Goal: Information Seeking & Learning: Check status

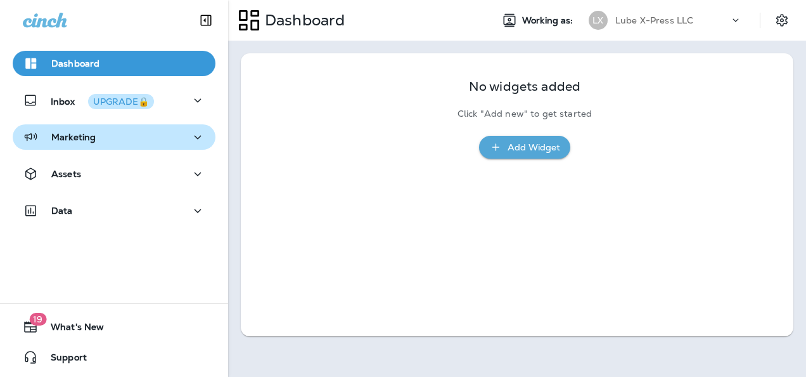
click at [65, 139] on p "Marketing" at bounding box center [73, 137] width 44 height 10
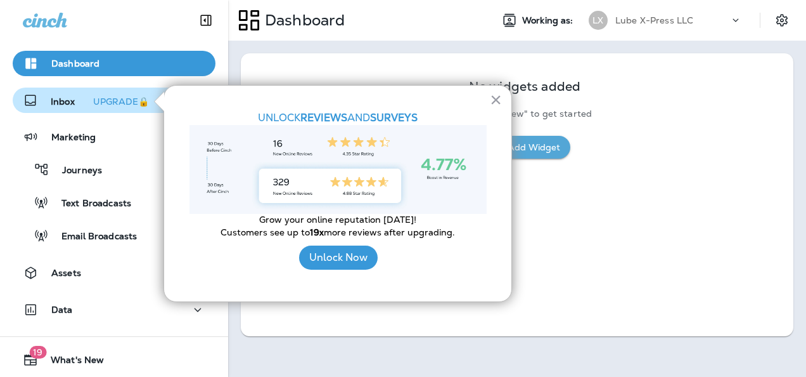
click at [115, 100] on div "UPGRADE🔒" at bounding box center [121, 101] width 56 height 9
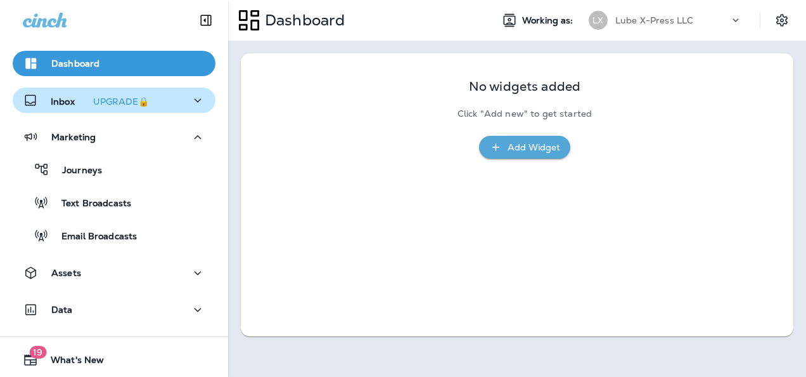
click at [190, 95] on icon "button" at bounding box center [197, 101] width 15 height 16
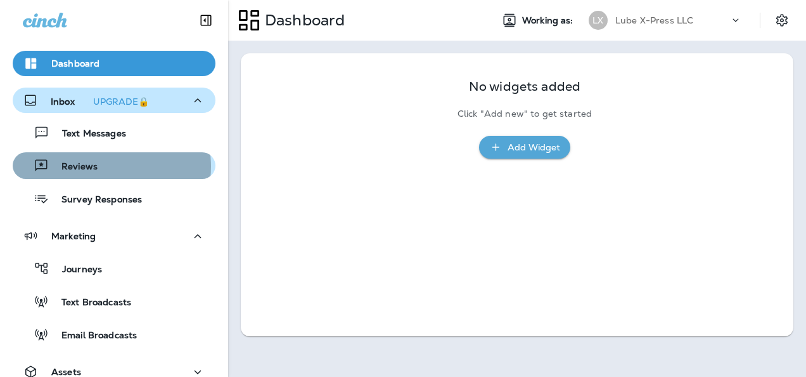
click at [99, 166] on div "Reviews" at bounding box center [114, 165] width 193 height 19
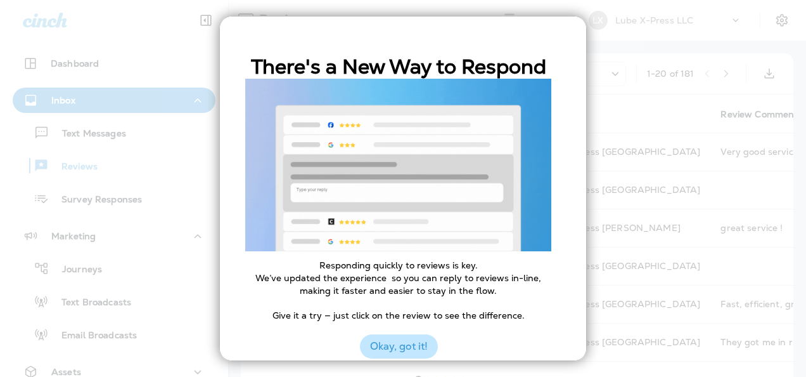
click at [401, 353] on button "Okay, got it!" at bounding box center [399, 346] width 78 height 24
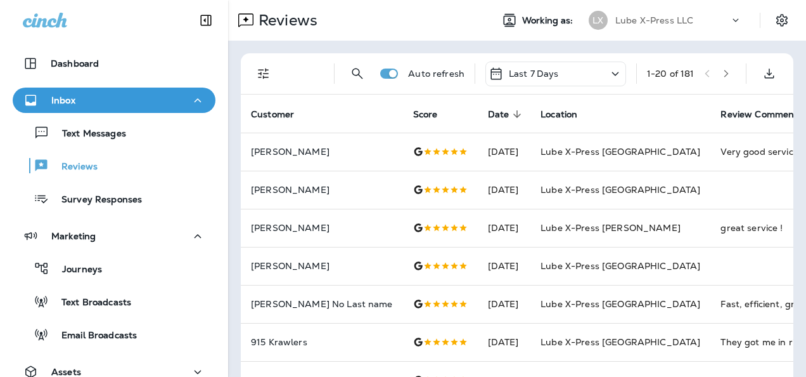
click at [550, 80] on div "Last 7 Days" at bounding box center [556, 73] width 141 height 25
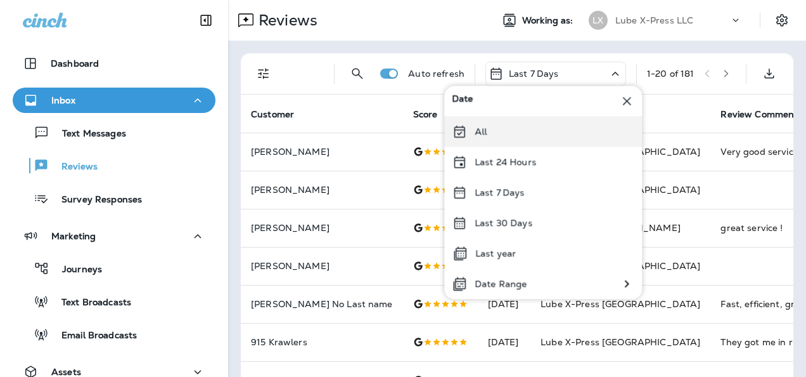
click at [493, 137] on div "All" at bounding box center [543, 131] width 198 height 30
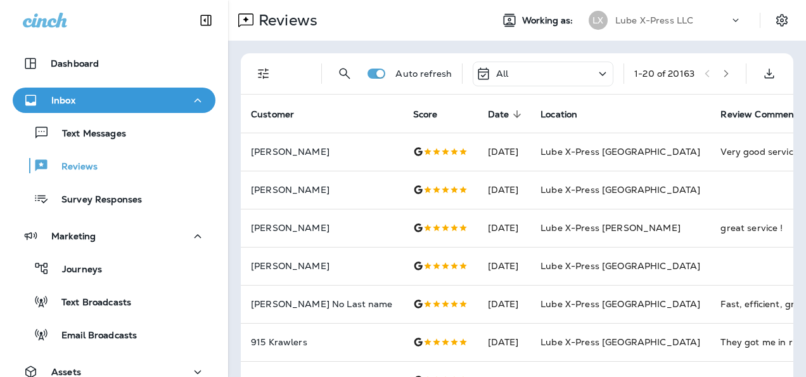
click at [264, 77] on icon "Filters" at bounding box center [263, 73] width 15 height 15
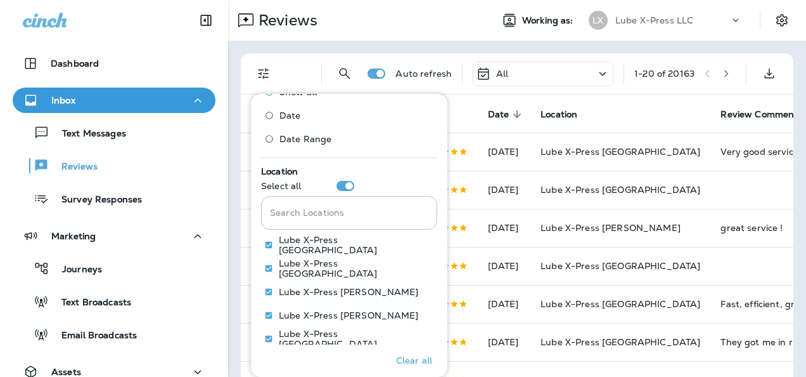
scroll to position [669, 0]
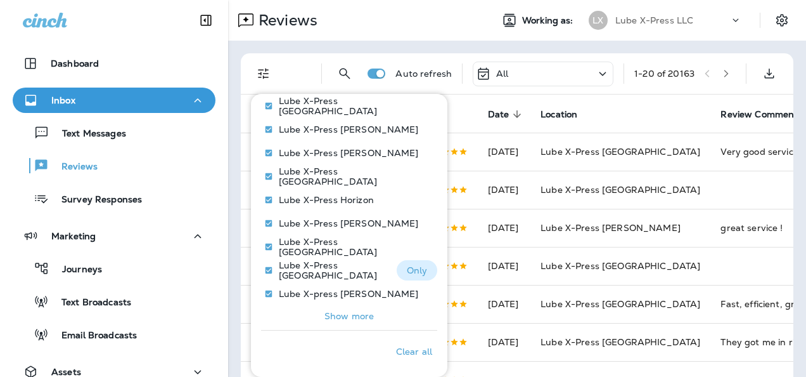
click at [408, 268] on p "Only" at bounding box center [417, 270] width 21 height 10
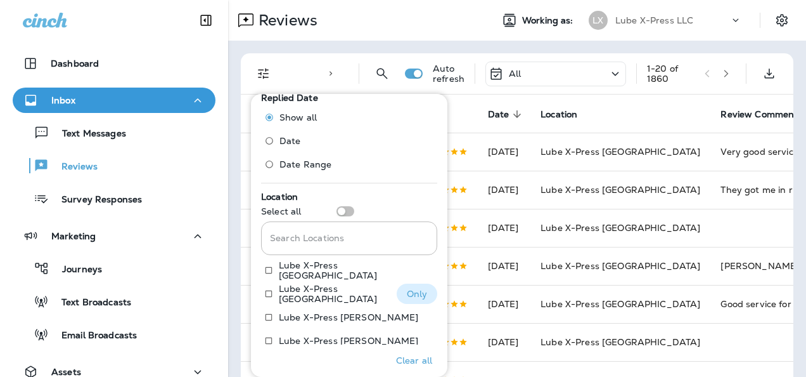
scroll to position [479, 0]
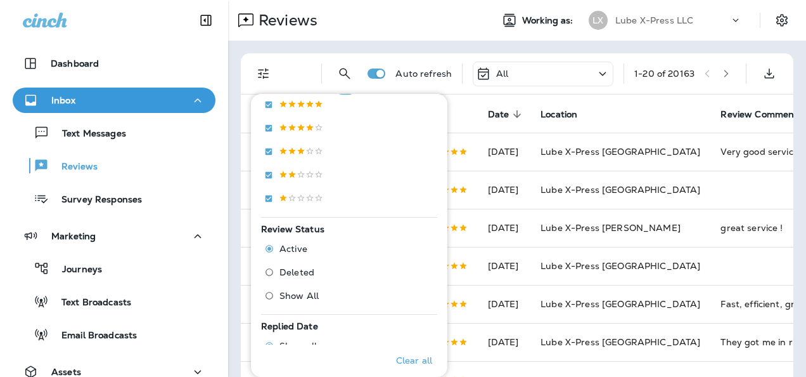
scroll to position [226, 0]
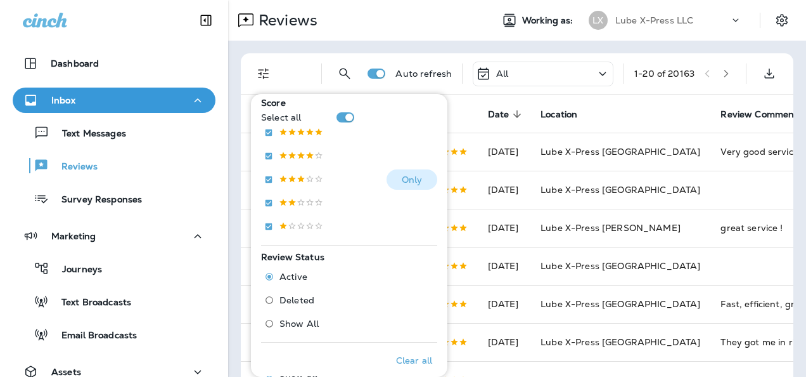
click at [406, 178] on p "Only" at bounding box center [412, 179] width 21 height 10
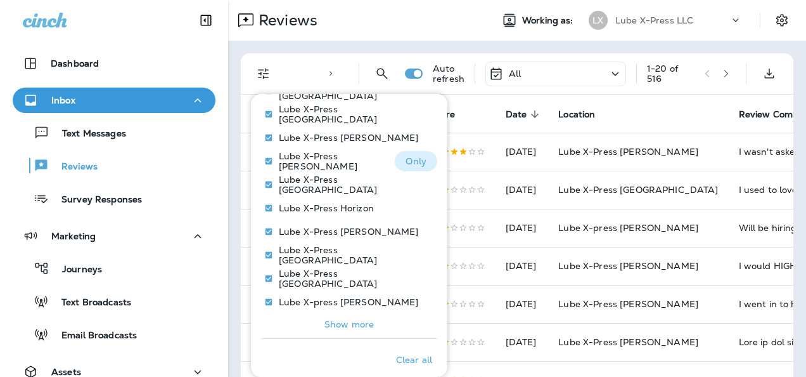
scroll to position [669, 0]
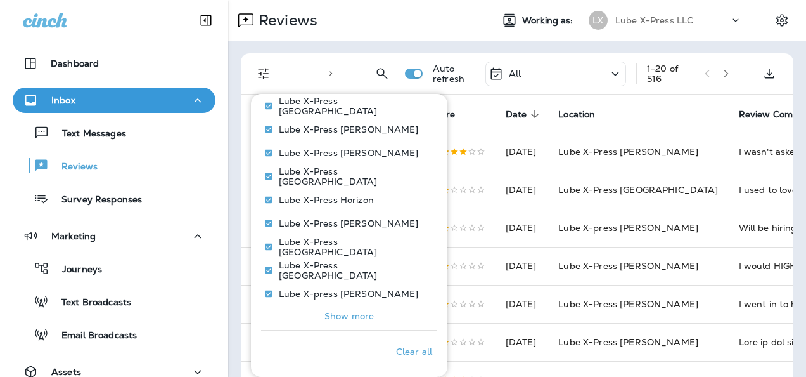
click at [749, 34] on div "Reviews Working as: LX Lube X-Press LLC" at bounding box center [517, 20] width 578 height 41
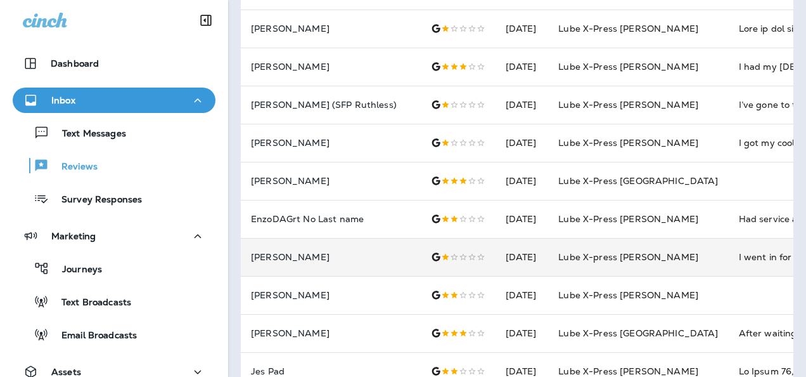
scroll to position [412, 0]
